Goal: Task Accomplishment & Management: Use online tool/utility

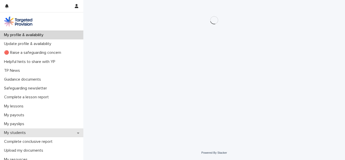
click at [19, 132] on p "My students" at bounding box center [16, 132] width 28 height 5
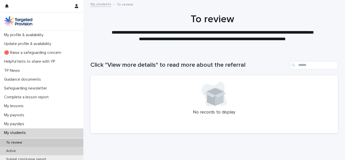
click at [21, 151] on div "Active" at bounding box center [41, 151] width 83 height 8
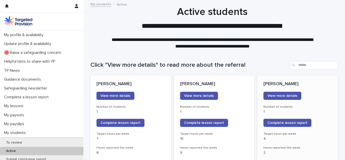
click at [327, 122] on div "Complete lesson report" at bounding box center [297, 123] width 68 height 8
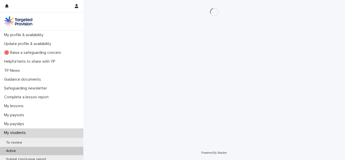
click at [36, 152] on div "Active" at bounding box center [41, 151] width 83 height 8
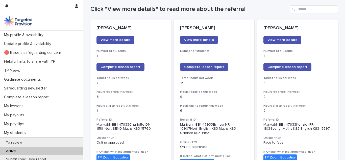
scroll to position [56, 0]
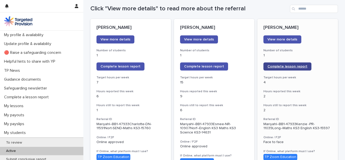
click at [295, 67] on span "Complete lesson report" at bounding box center [287, 67] width 40 height 4
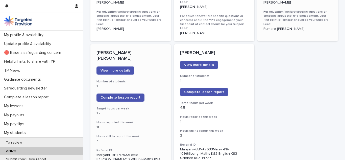
scroll to position [385, 0]
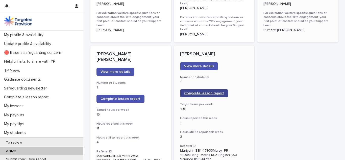
click at [215, 89] on link "Complete lesson report" at bounding box center [204, 93] width 48 height 8
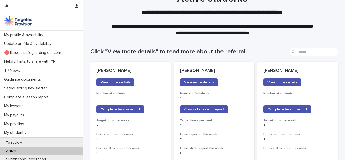
scroll to position [22, 0]
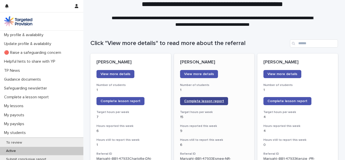
click at [207, 97] on link "Complete lesson report" at bounding box center [204, 101] width 48 height 8
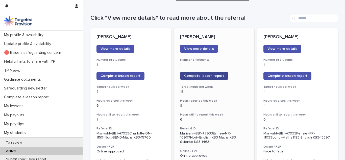
scroll to position [47, 0]
